Goal: Find specific page/section: Find specific page/section

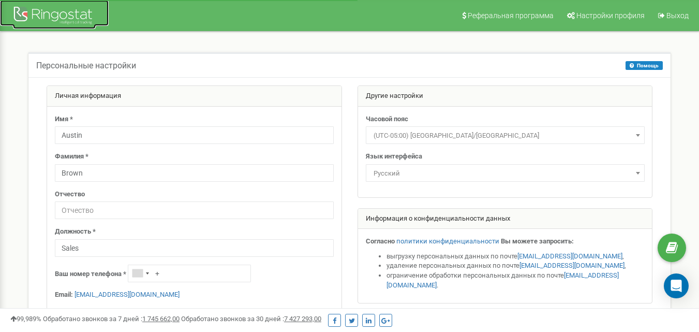
click at [85, 16] on div at bounding box center [54, 16] width 83 height 25
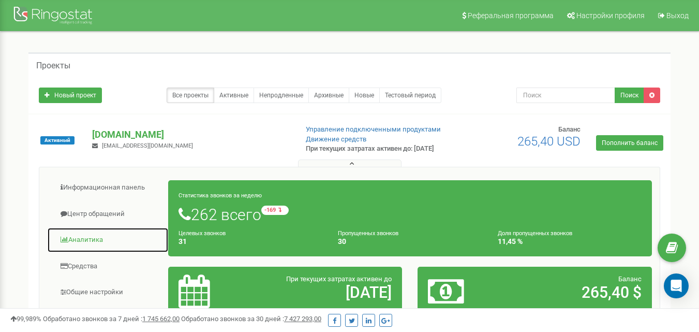
click at [81, 249] on link "Аналитика" at bounding box center [108, 239] width 122 height 25
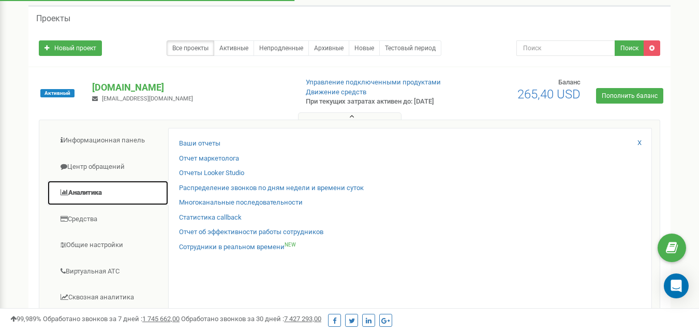
scroll to position [155, 0]
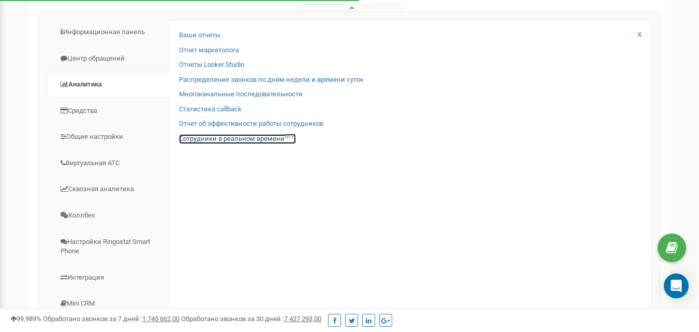
click at [233, 144] on link "Сотрудники в реальном времени NEW" at bounding box center [237, 139] width 117 height 10
